Goal: Book appointment/travel/reservation

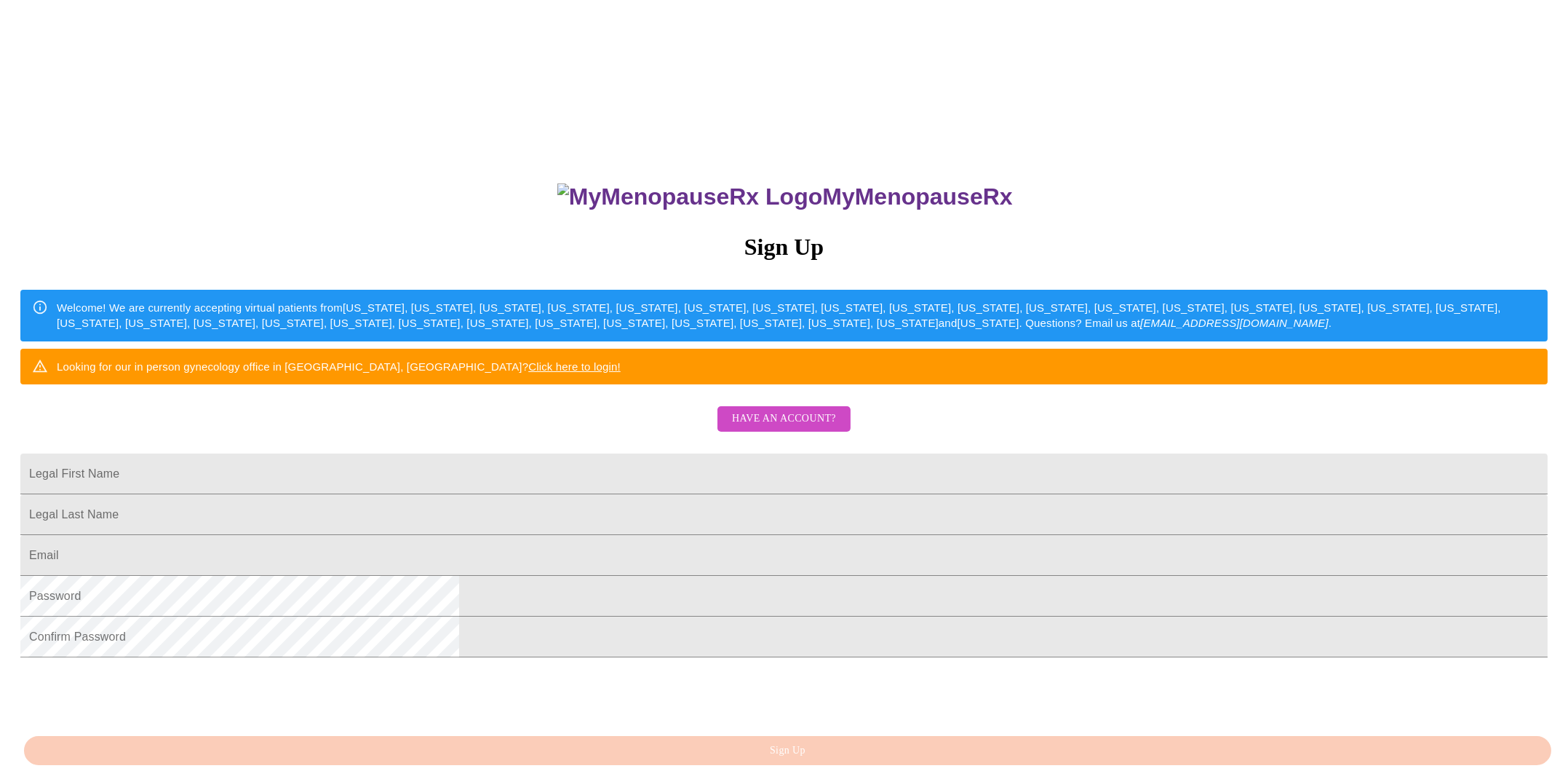
click at [806, 428] on span "Have an account?" at bounding box center [784, 419] width 104 height 18
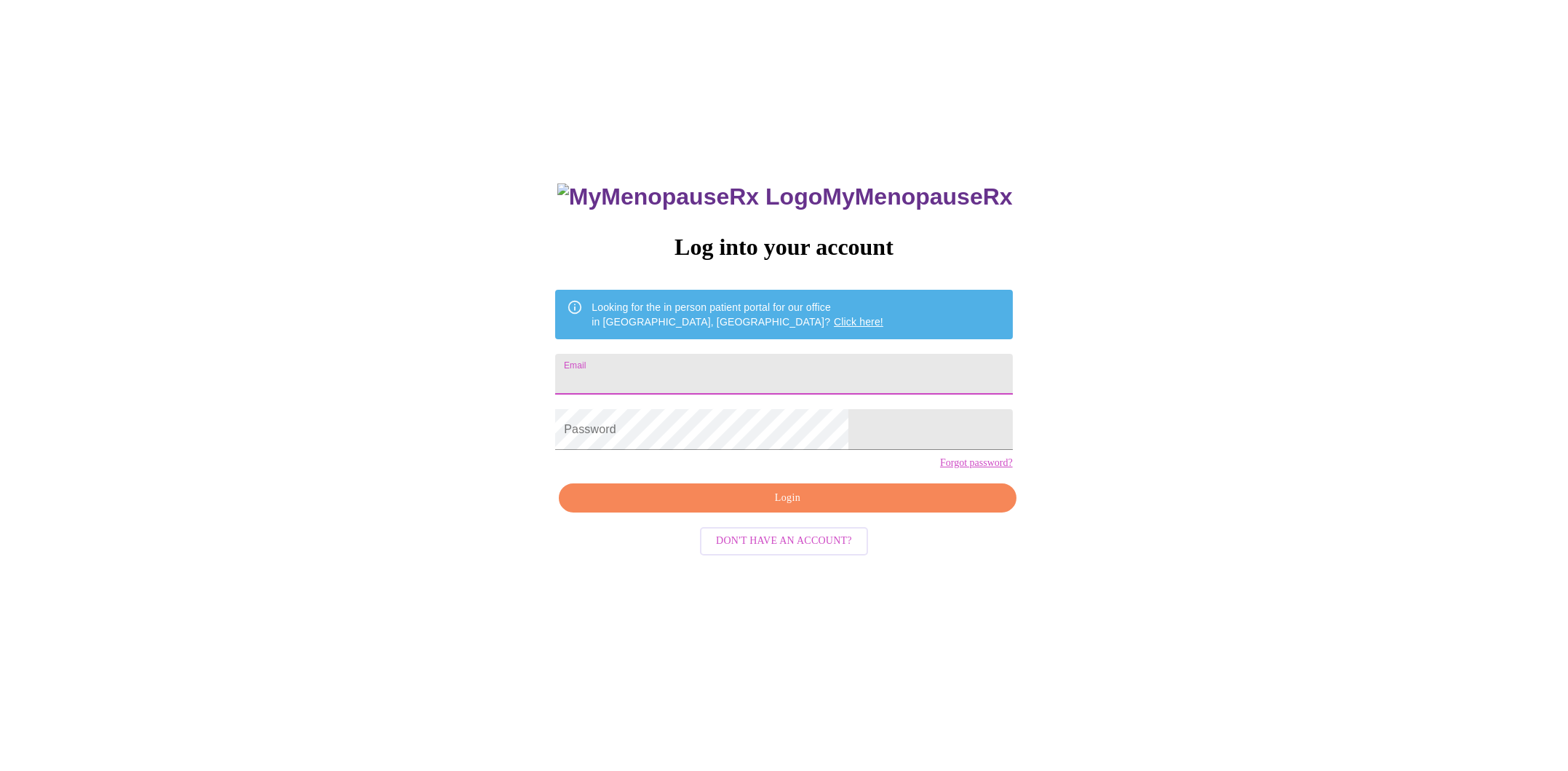
click at [765, 371] on input "Email" at bounding box center [784, 374] width 457 height 41
type input "[EMAIL_ADDRESS][DOMAIN_NAME]"
click at [774, 507] on span "Login" at bounding box center [787, 498] width 423 height 18
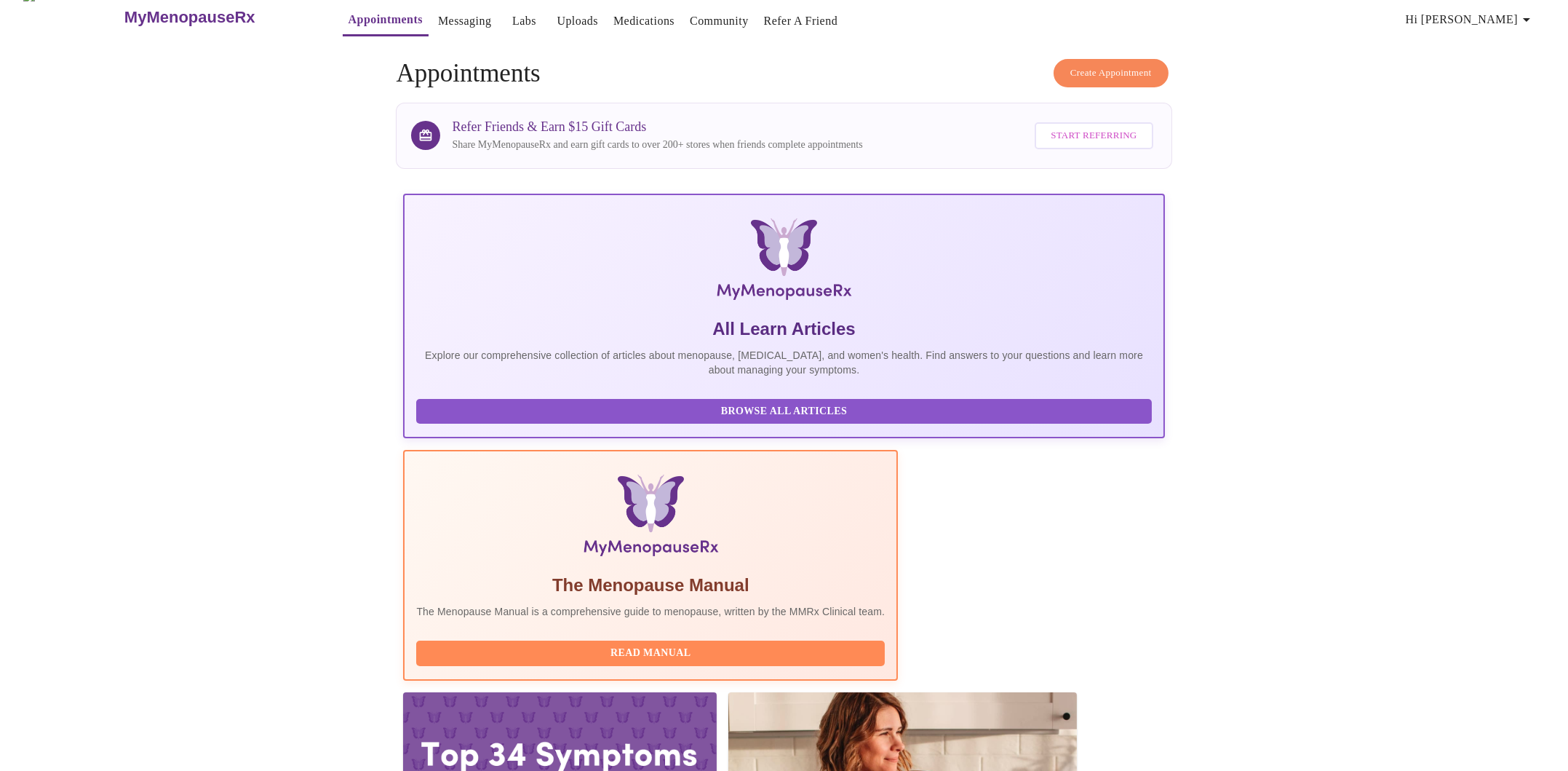
scroll to position [24, 0]
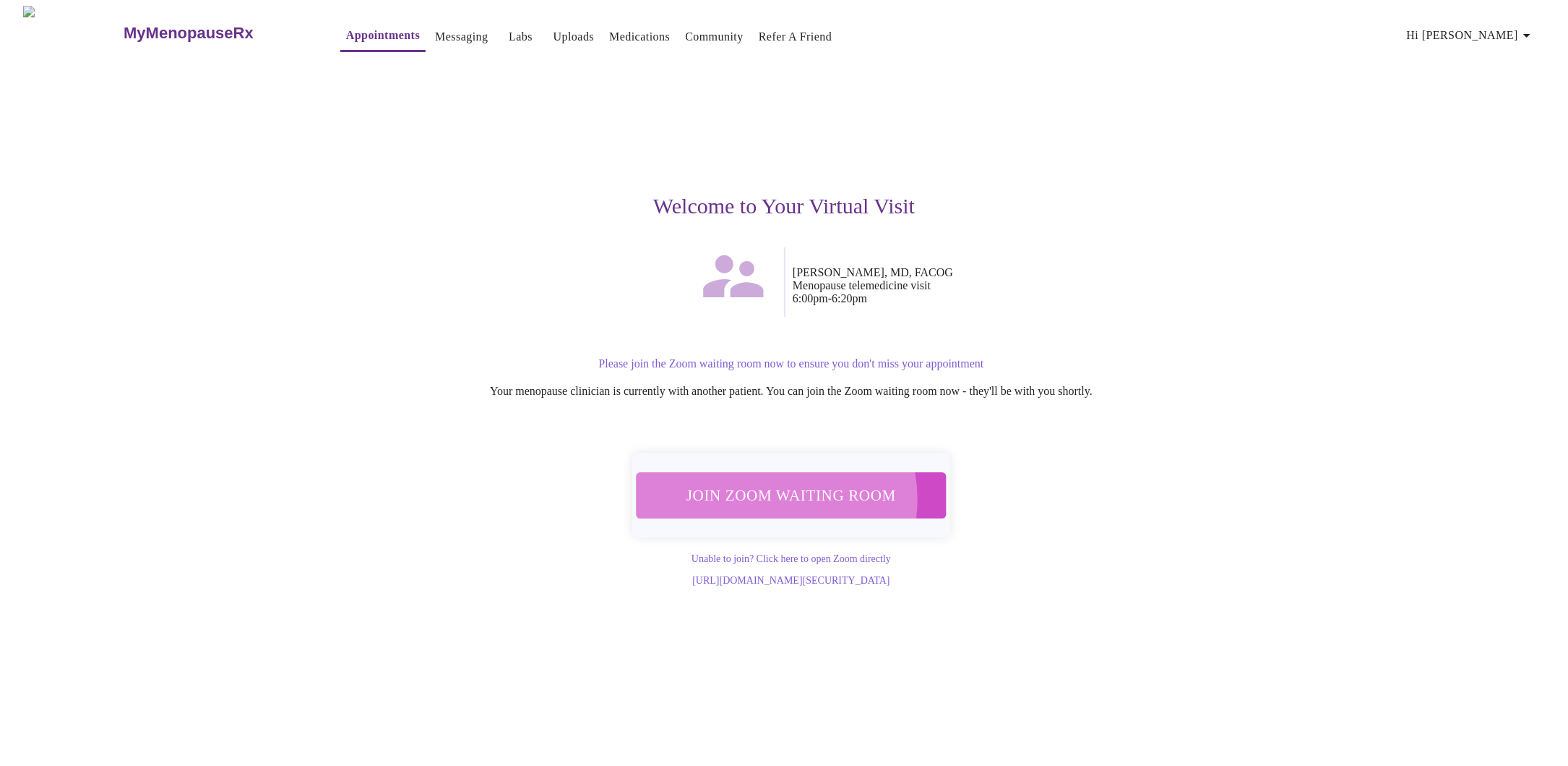
click at [766, 490] on span "Join Zoom Waiting Room" at bounding box center [791, 495] width 272 height 27
click at [788, 482] on span "Join Zoom Waiting Room" at bounding box center [791, 495] width 272 height 27
click at [723, 487] on span "Join Zoom Waiting Room" at bounding box center [791, 495] width 272 height 27
